Goal: Task Accomplishment & Management: Manage account settings

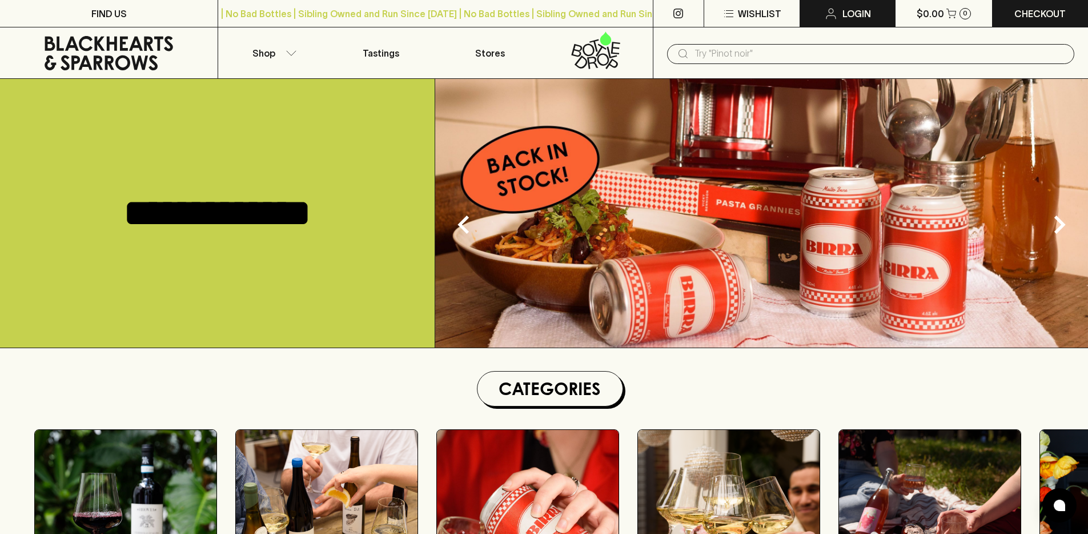
click at [850, 16] on p "Login" at bounding box center [857, 14] width 29 height 14
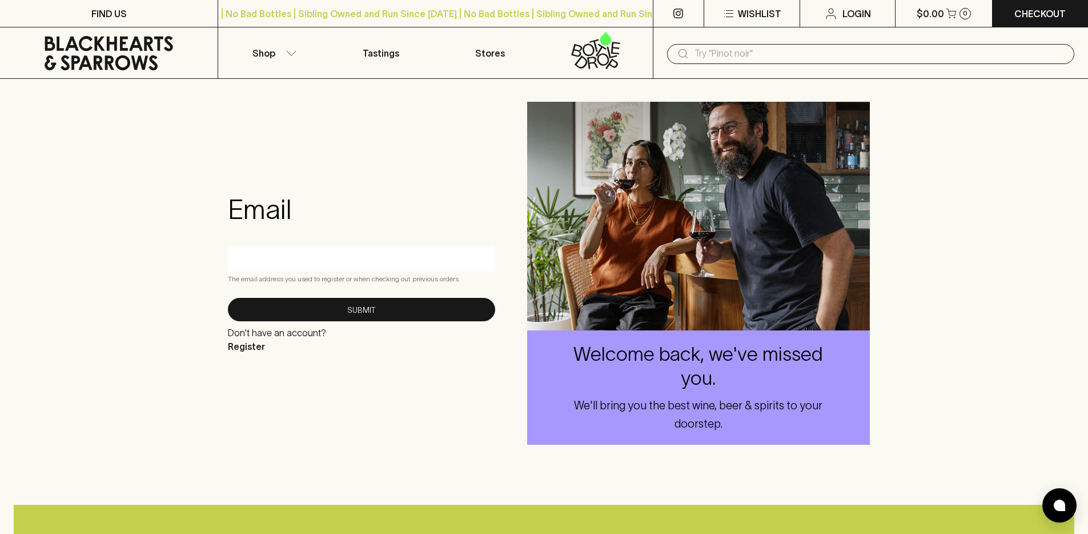
click at [298, 263] on input "text" at bounding box center [362, 258] width 250 height 18
paste input "ralphs.v@blackhearts.com"
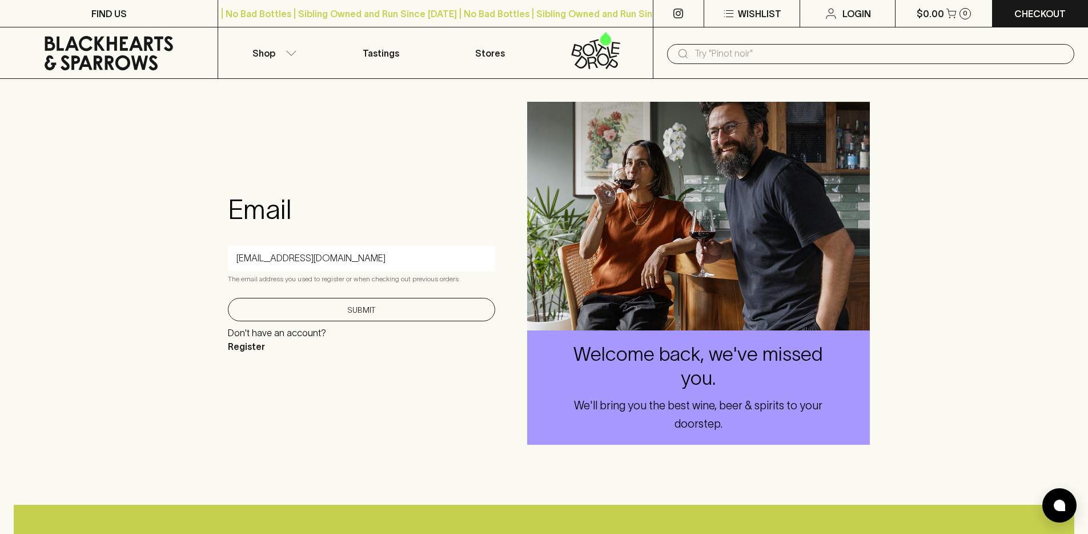
type input "ralphs.v@blackhearts.com"
click at [320, 306] on button "Submit" at bounding box center [361, 309] width 267 height 23
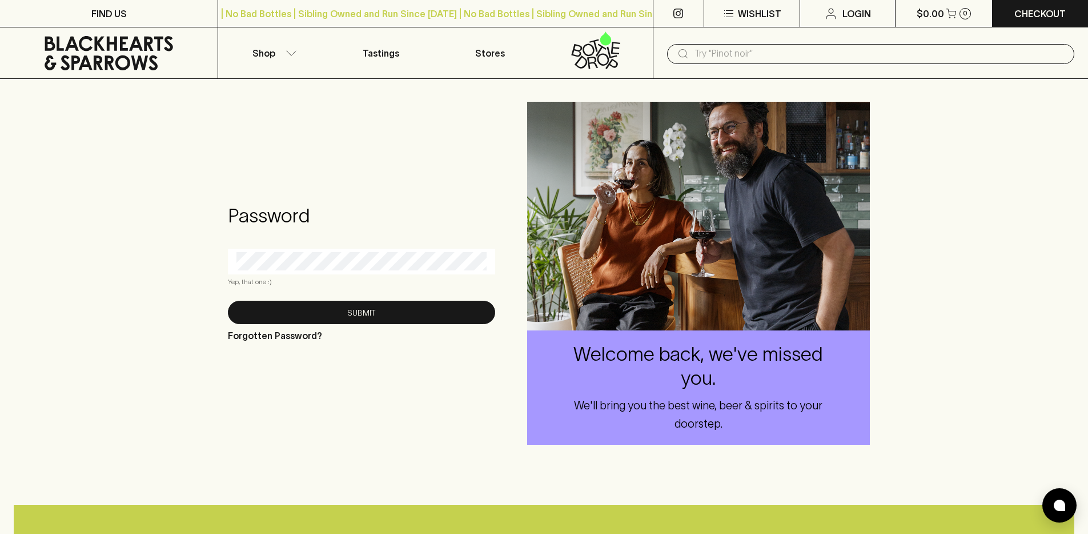
click at [323, 271] on div at bounding box center [361, 262] width 267 height 26
click at [228, 301] on button "Submit" at bounding box center [361, 312] width 267 height 23
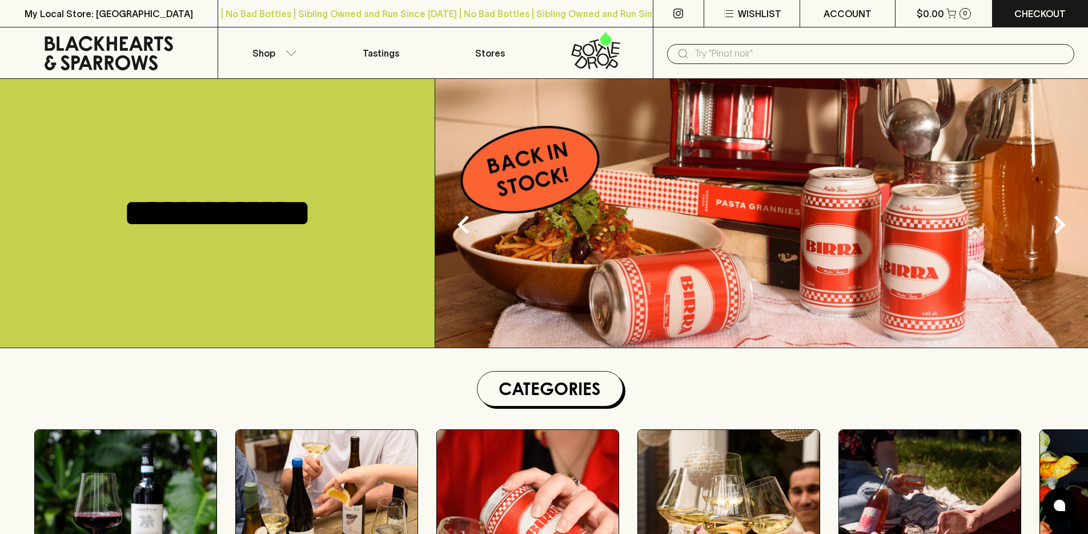
click at [594, 55] on icon at bounding box center [596, 50] width 94 height 38
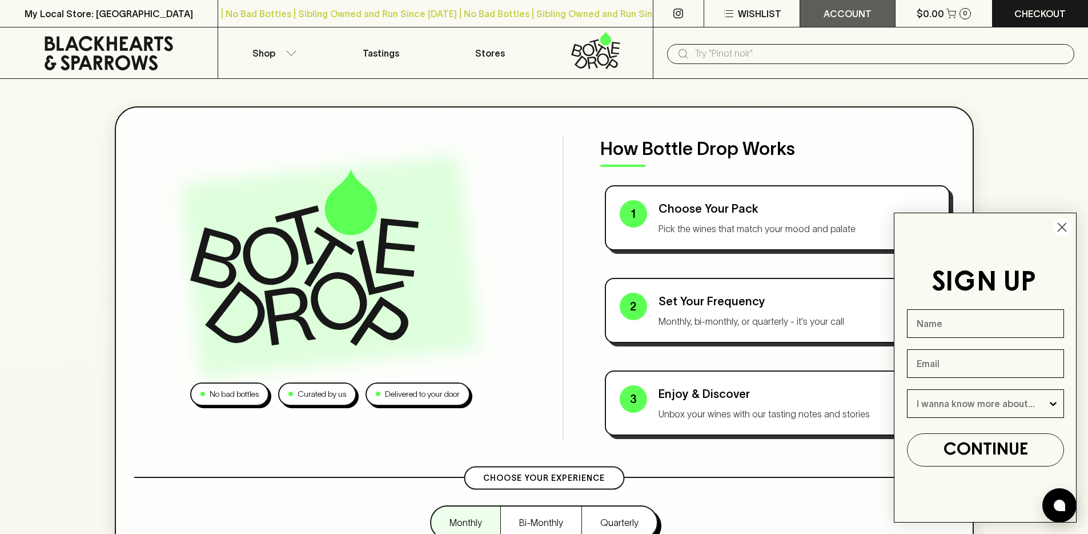
click at [828, 19] on p "ACCOUNT" at bounding box center [848, 14] width 48 height 14
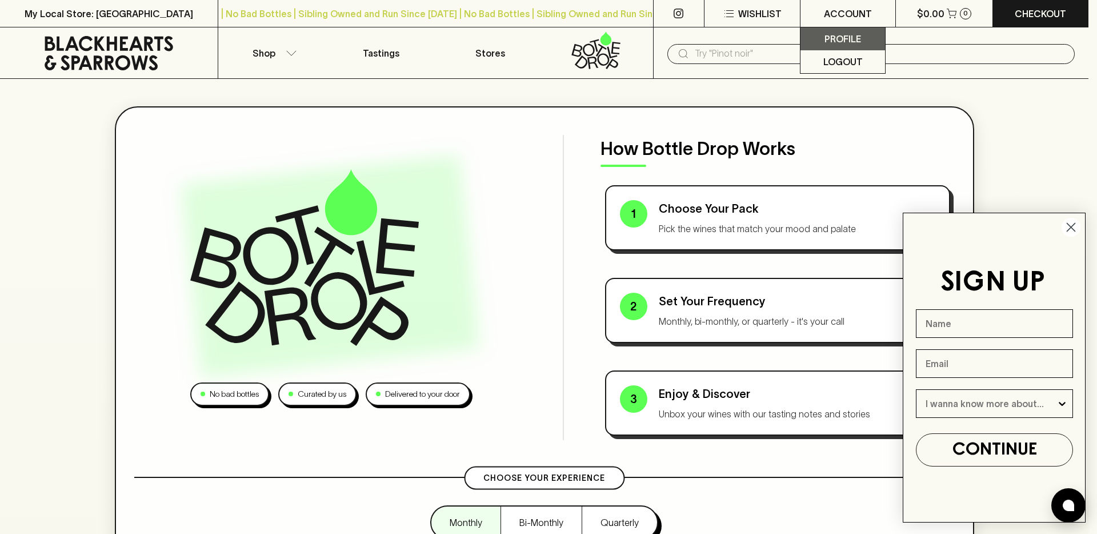
click at [838, 39] on p "Profile" at bounding box center [842, 39] width 37 height 14
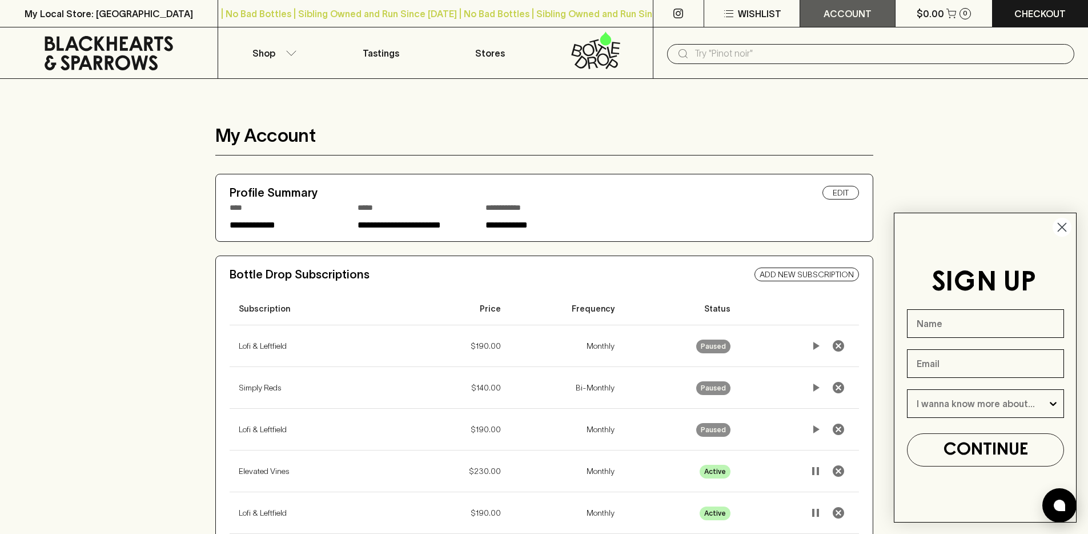
click at [835, 9] on p "ACCOUNT" at bounding box center [848, 14] width 48 height 14
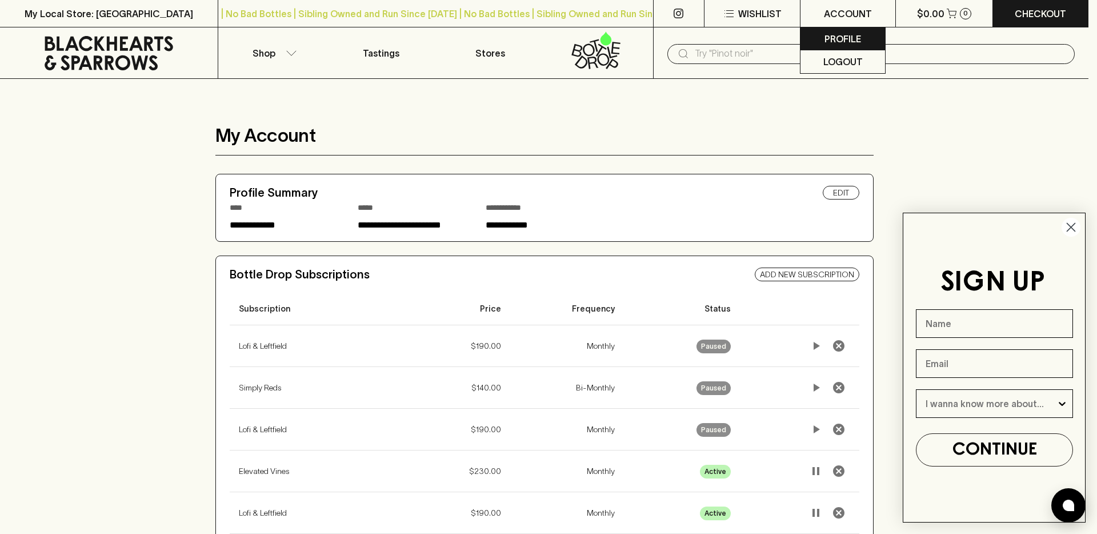
click at [842, 42] on p "Profile" at bounding box center [842, 39] width 37 height 14
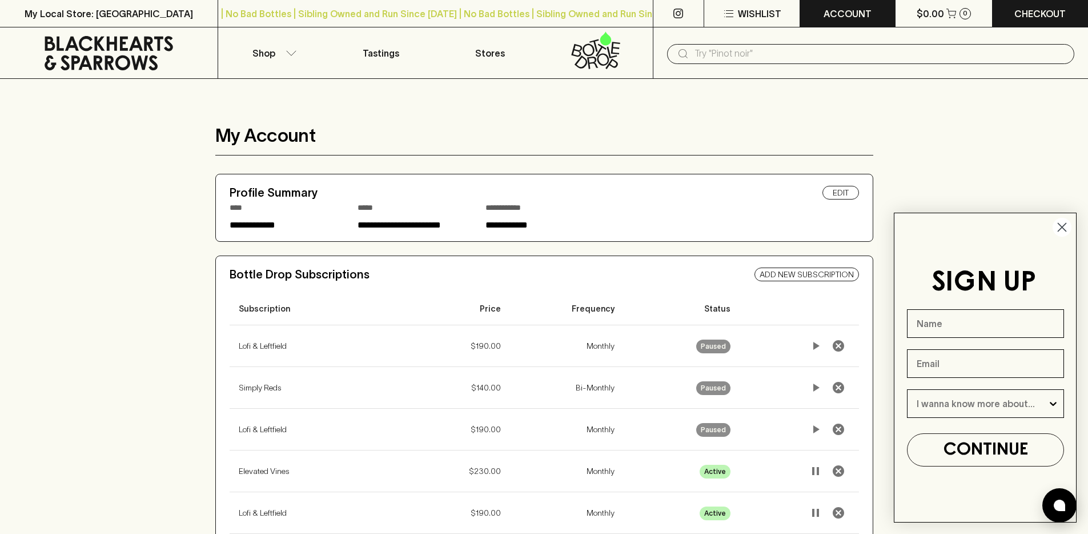
click at [846, 7] on p "ACCOUNT" at bounding box center [848, 14] width 48 height 14
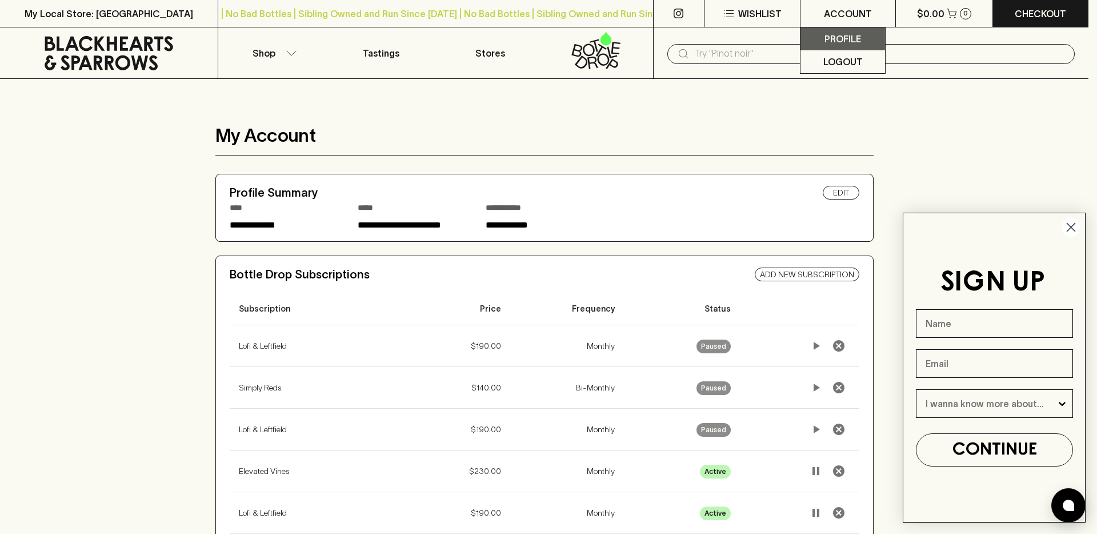
click at [855, 41] on p "Profile" at bounding box center [842, 39] width 37 height 14
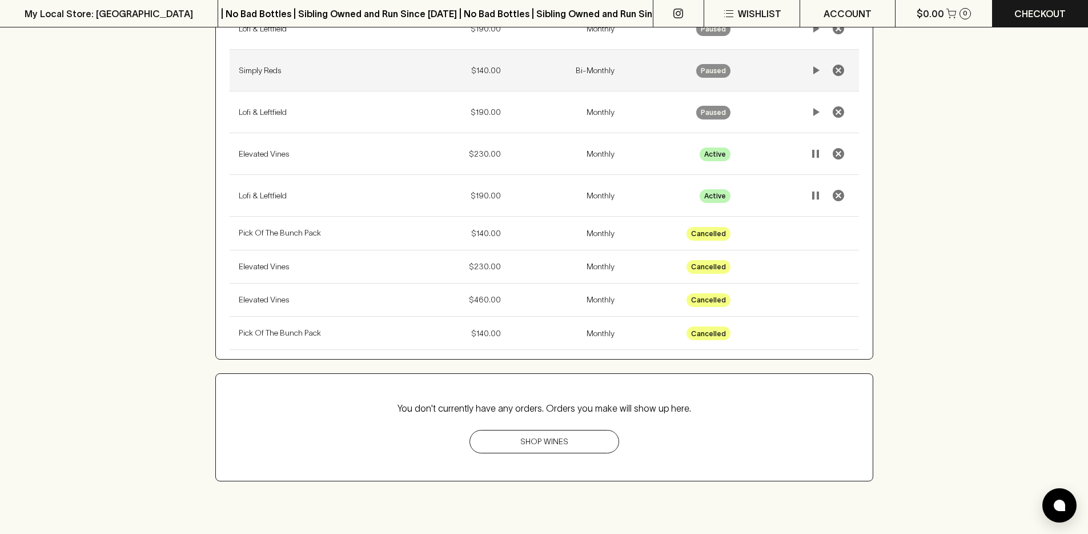
scroll to position [376, 0]
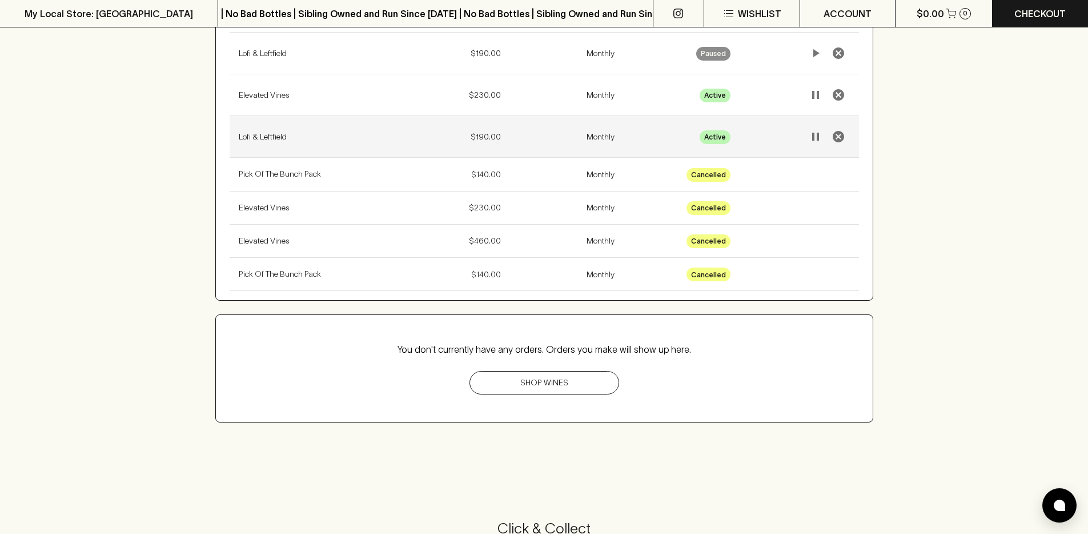
click at [457, 151] on td "$190.00" at bounding box center [463, 137] width 94 height 42
